Goal: Navigation & Orientation: Understand site structure

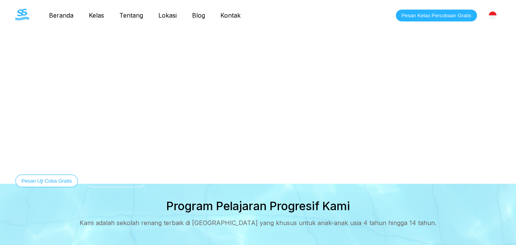
click at [135, 15] on link "Tentang" at bounding box center [131, 15] width 39 height 8
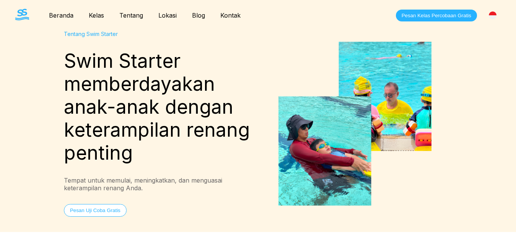
click at [96, 13] on link "Kelas" at bounding box center [96, 15] width 31 height 8
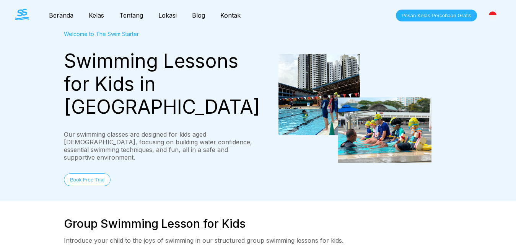
click at [64, 16] on link "Beranda" at bounding box center [61, 15] width 40 height 8
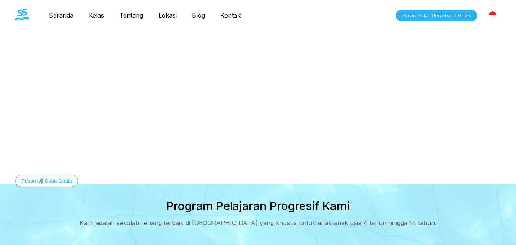
click at [199, 16] on link "Blog" at bounding box center [198, 15] width 28 height 8
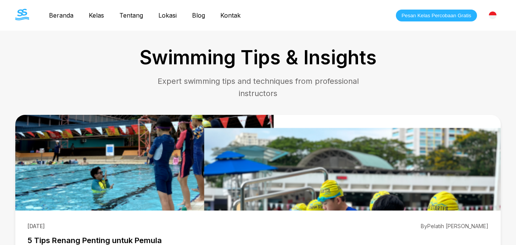
click at [492, 15] on img at bounding box center [493, 15] width 8 height 8
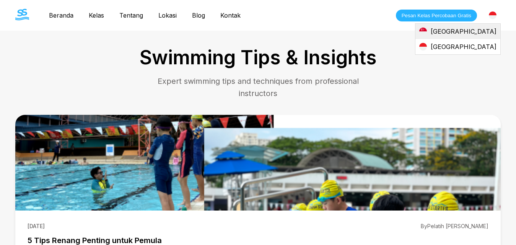
click at [487, 31] on div "[GEOGRAPHIC_DATA]" at bounding box center [458, 31] width 85 height 15
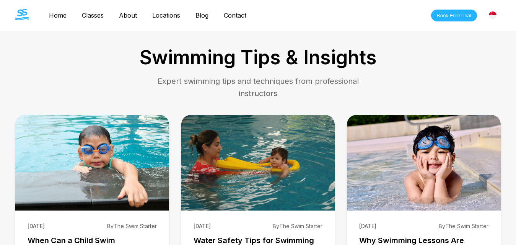
click at [494, 13] on img at bounding box center [493, 15] width 8 height 8
click at [484, 41] on div "[GEOGRAPHIC_DATA]" at bounding box center [458, 46] width 85 height 15
